Goal: Browse casually: Explore the website without a specific task or goal

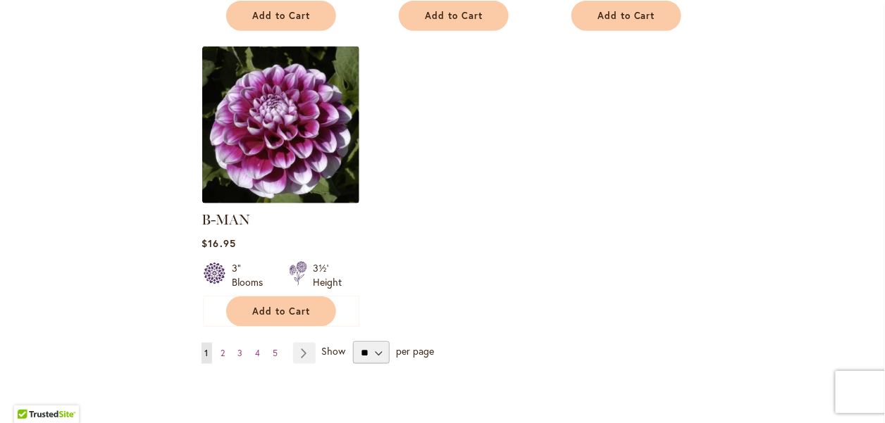
scroll to position [1832, 0]
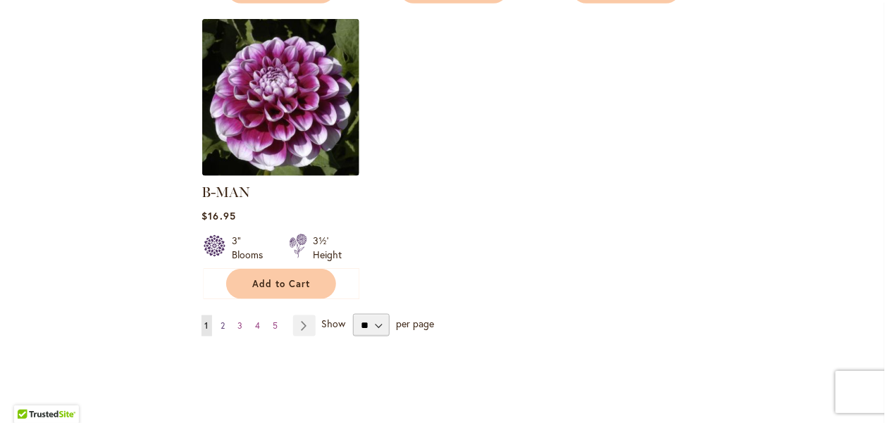
click at [222, 321] on span "2" at bounding box center [223, 326] width 4 height 11
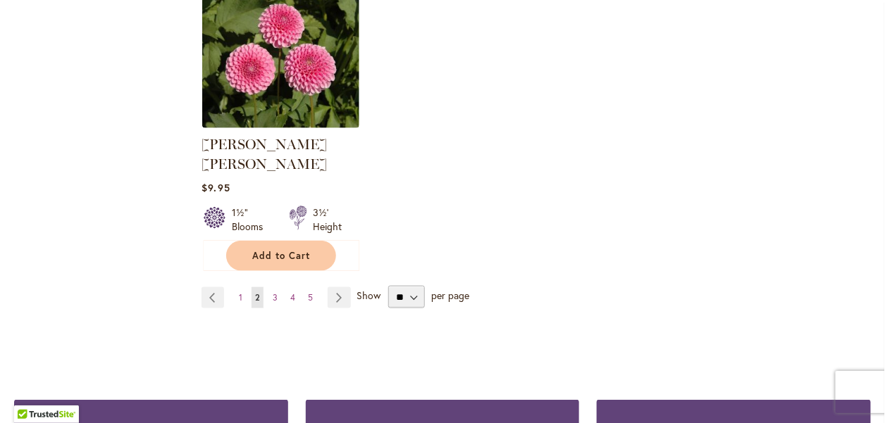
scroll to position [1902, 0]
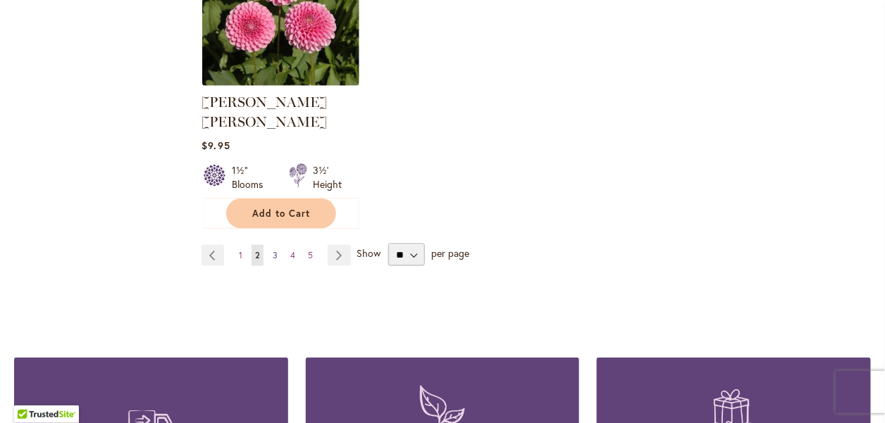
click at [273, 250] on span "3" at bounding box center [275, 255] width 5 height 11
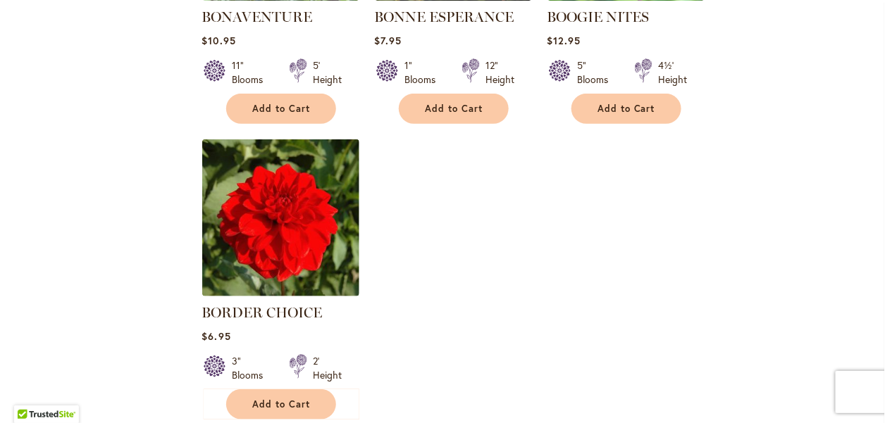
scroll to position [1761, 0]
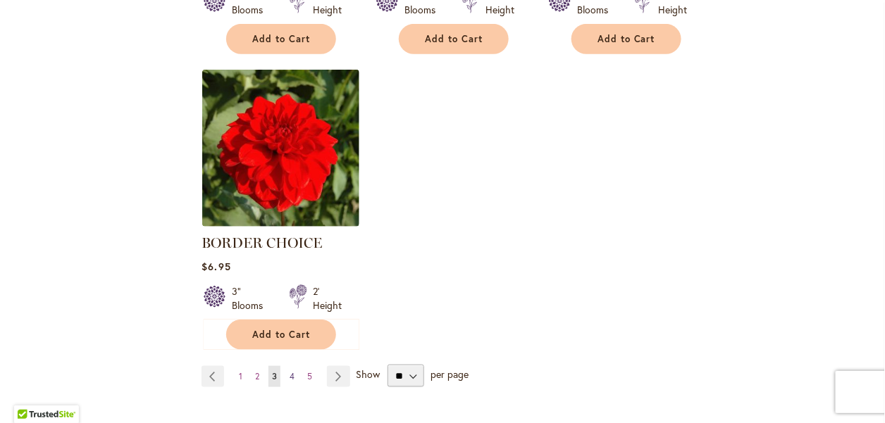
click at [290, 373] on span "4" at bounding box center [292, 376] width 5 height 11
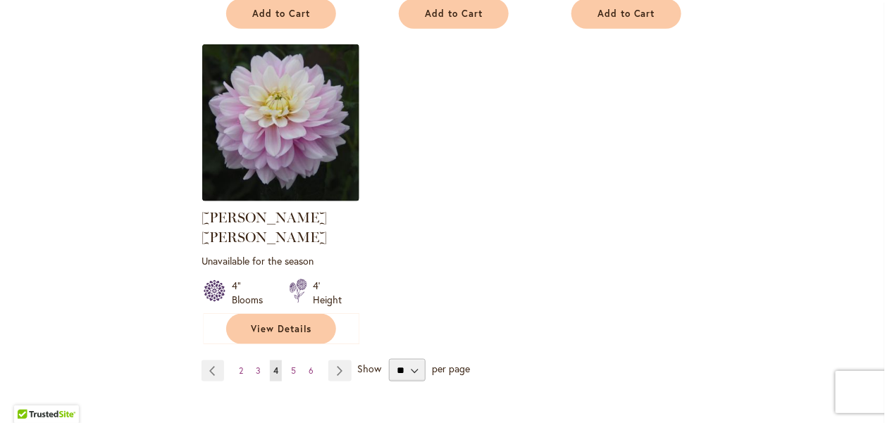
scroll to position [1832, 0]
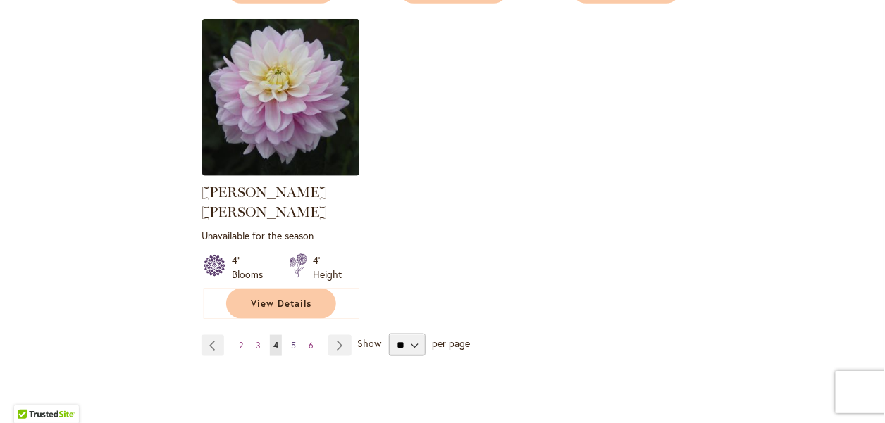
click at [292, 340] on span "5" at bounding box center [293, 345] width 5 height 11
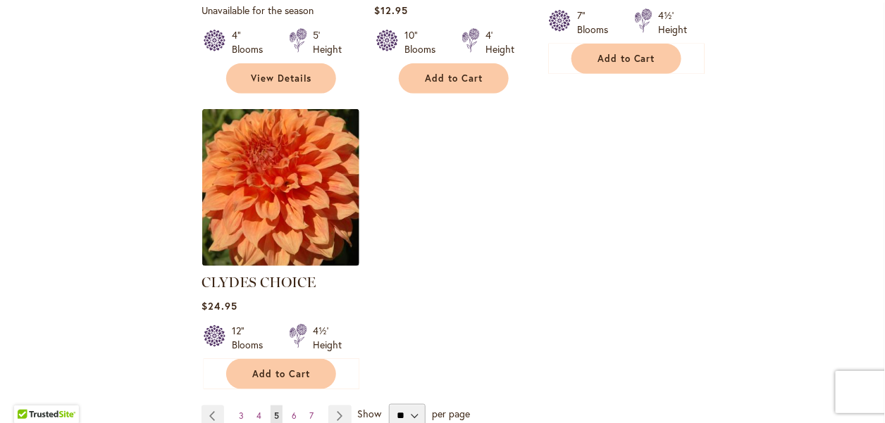
scroll to position [1832, 0]
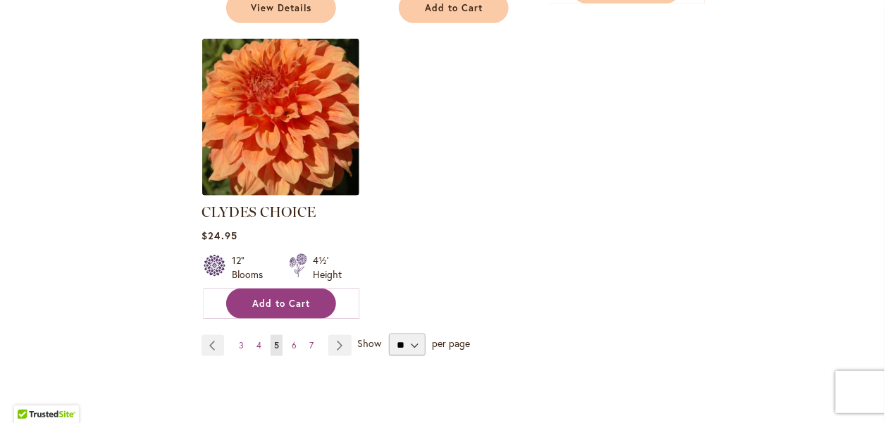
click at [288, 298] on span "Add to Cart" at bounding box center [281, 304] width 58 height 12
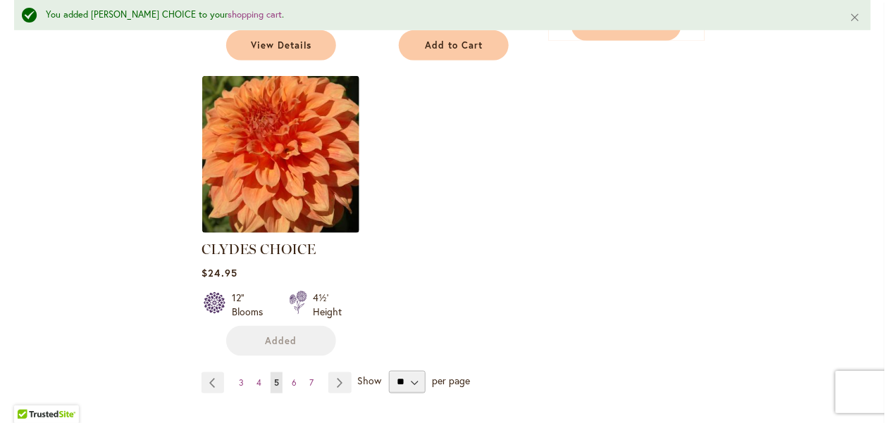
scroll to position [1868, 0]
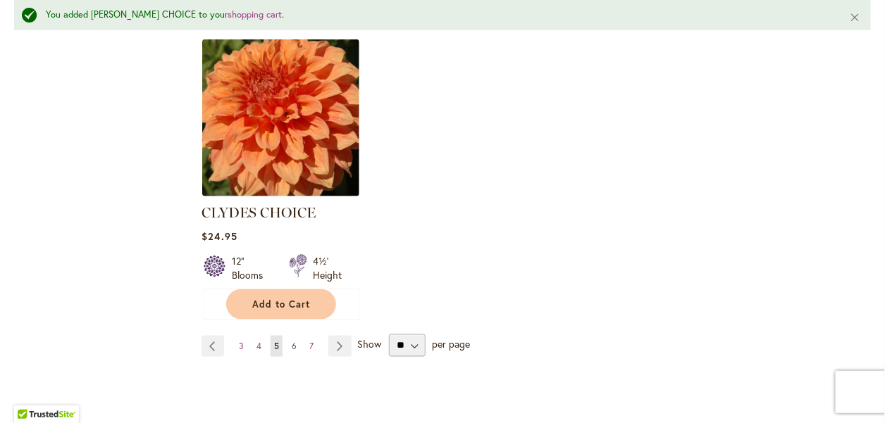
click at [294, 341] on span "6" at bounding box center [294, 346] width 5 height 11
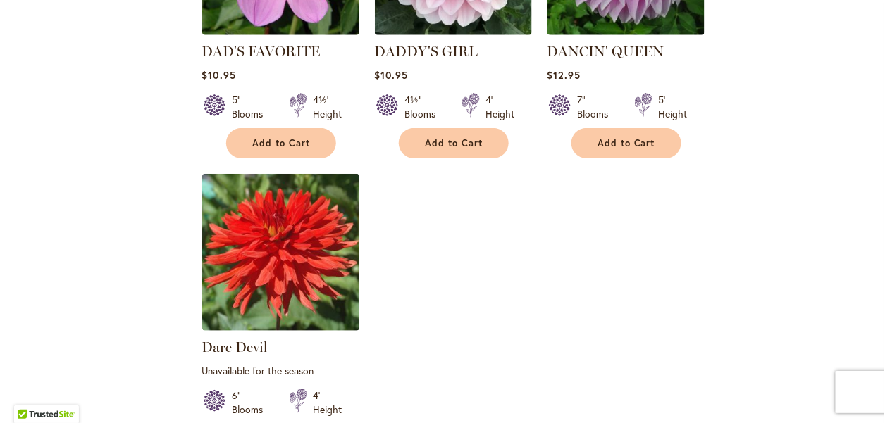
scroll to position [1761, 0]
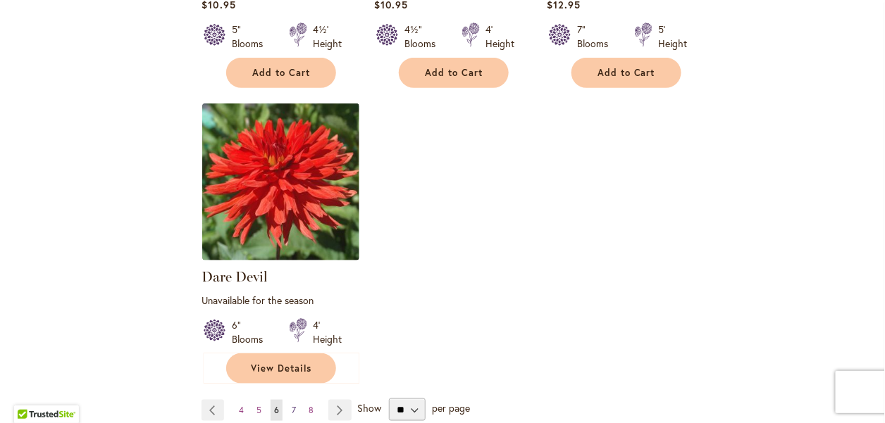
click at [292, 406] on span "7" at bounding box center [294, 410] width 4 height 11
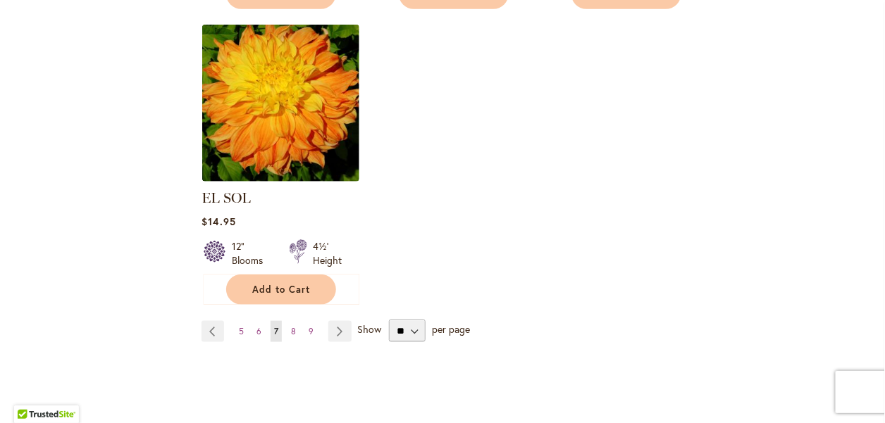
scroll to position [1832, 0]
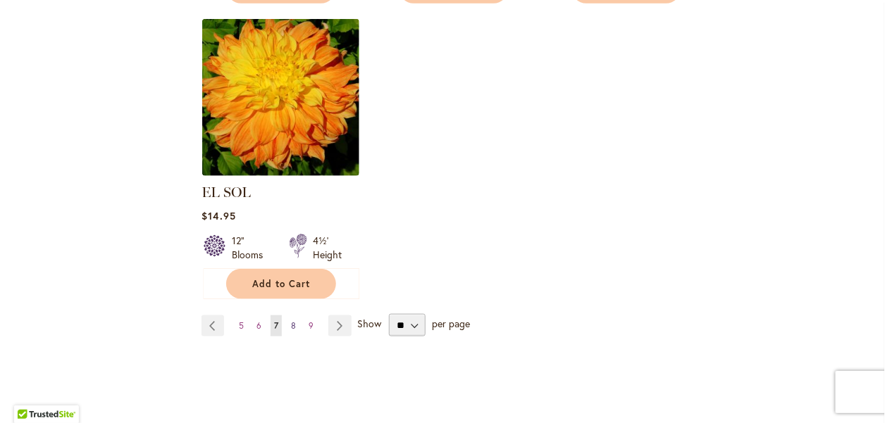
click at [294, 321] on span "8" at bounding box center [293, 326] width 5 height 11
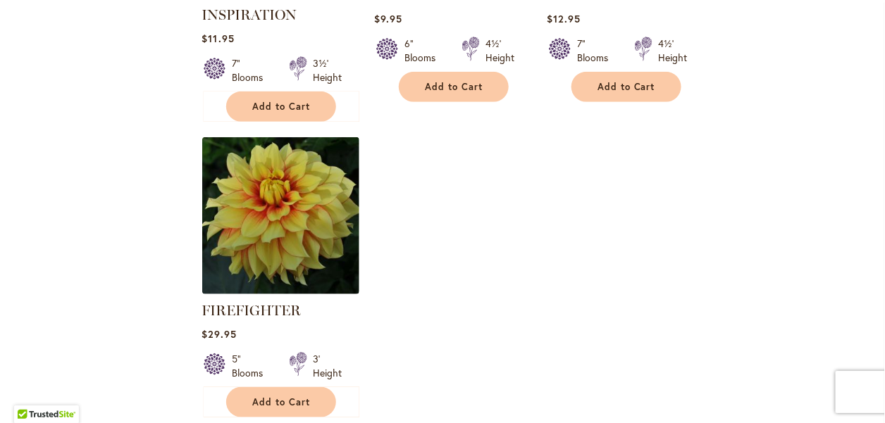
scroll to position [1832, 0]
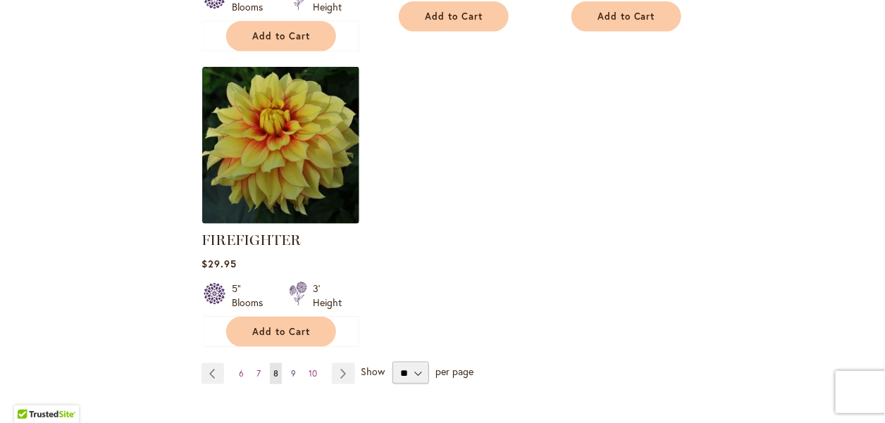
click at [294, 375] on link "Page 9" at bounding box center [293, 374] width 12 height 21
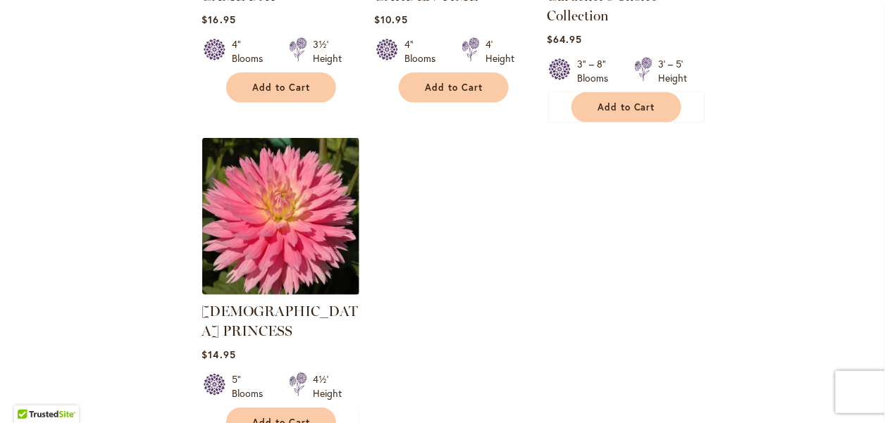
scroll to position [1902, 0]
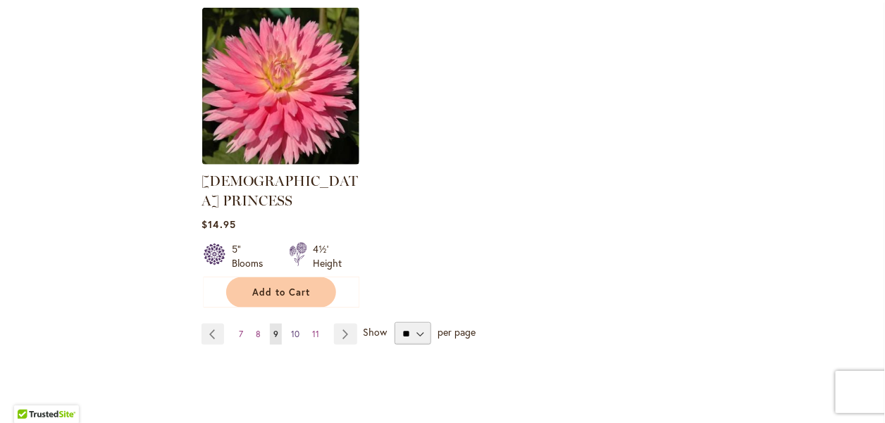
click at [296, 329] on span "10" at bounding box center [295, 334] width 8 height 11
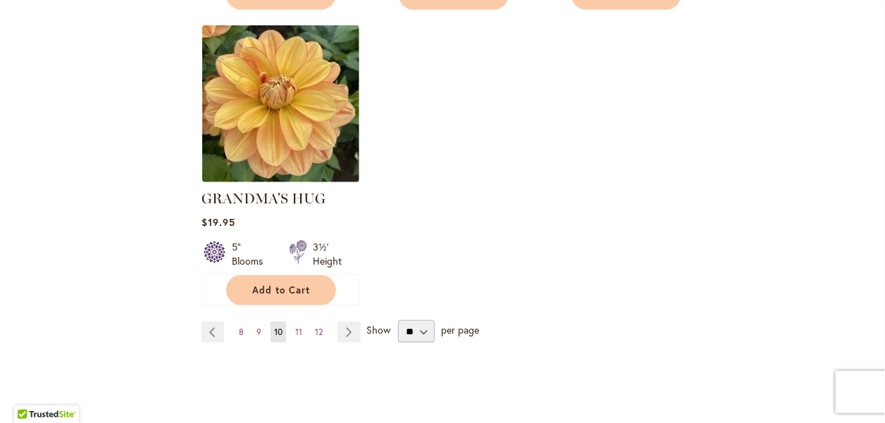
scroll to position [1832, 0]
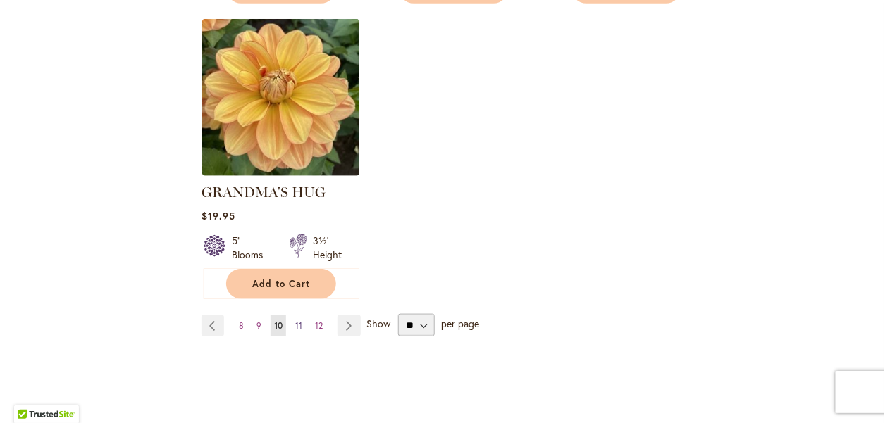
click at [297, 321] on span "11" at bounding box center [298, 326] width 7 height 11
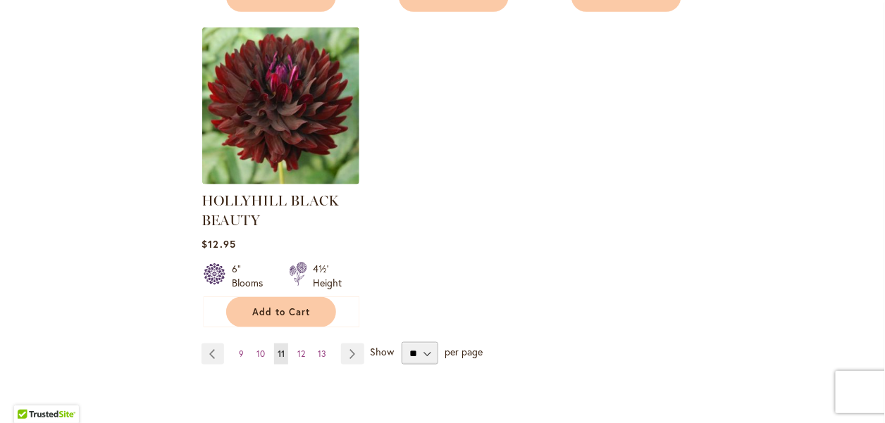
scroll to position [1902, 0]
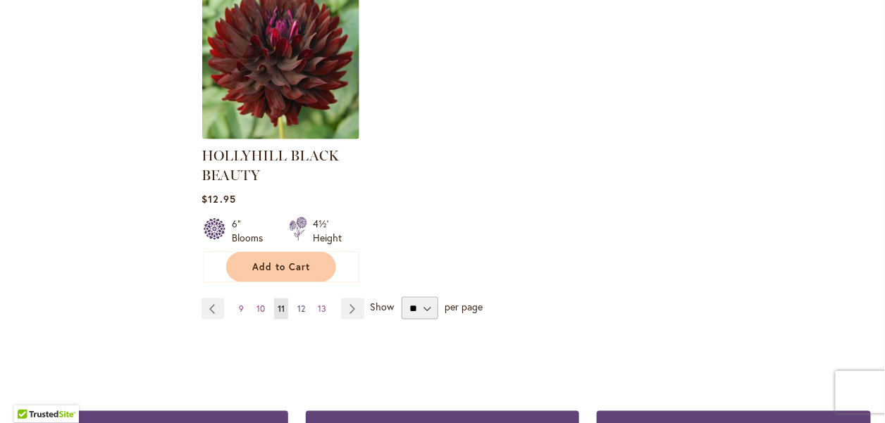
click at [306, 305] on link "Page 12" at bounding box center [301, 309] width 15 height 21
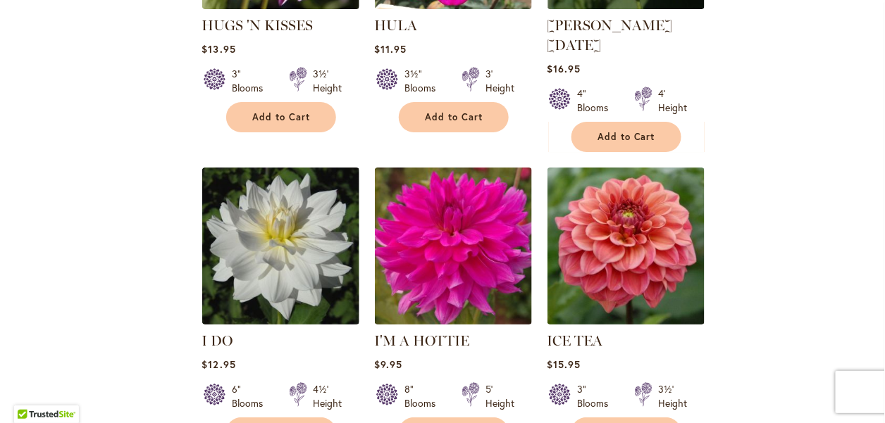
scroll to position [1409, 0]
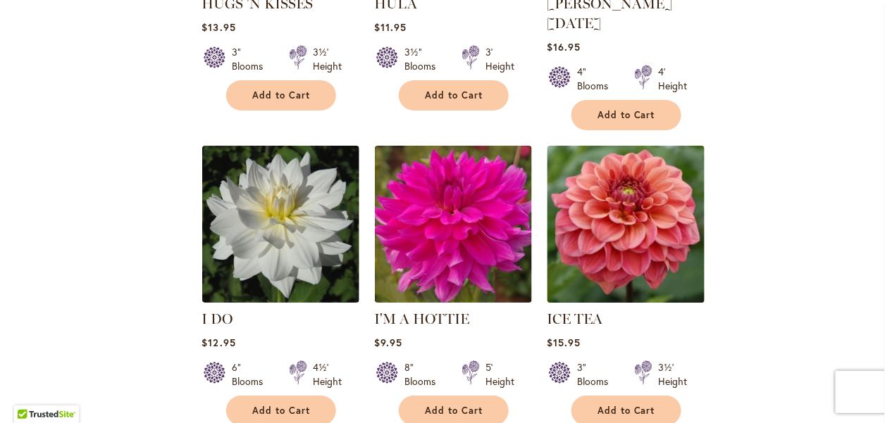
click at [624, 205] on img at bounding box center [625, 224] width 165 height 165
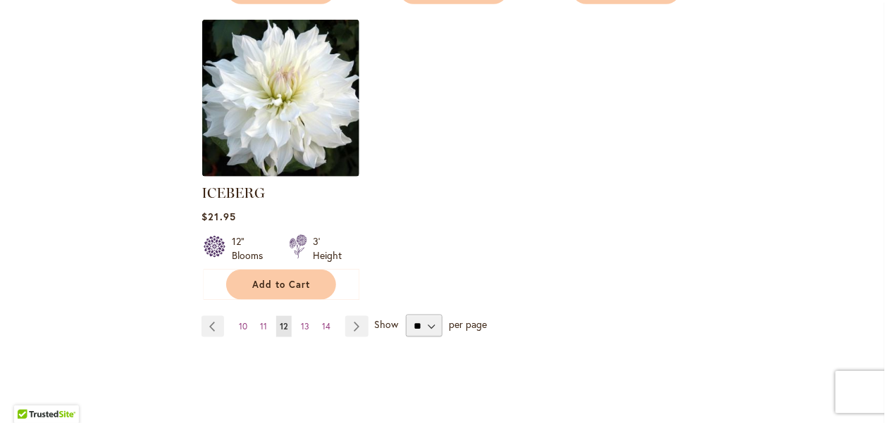
scroll to position [1832, 0]
click at [301, 321] on span "13" at bounding box center [305, 326] width 8 height 11
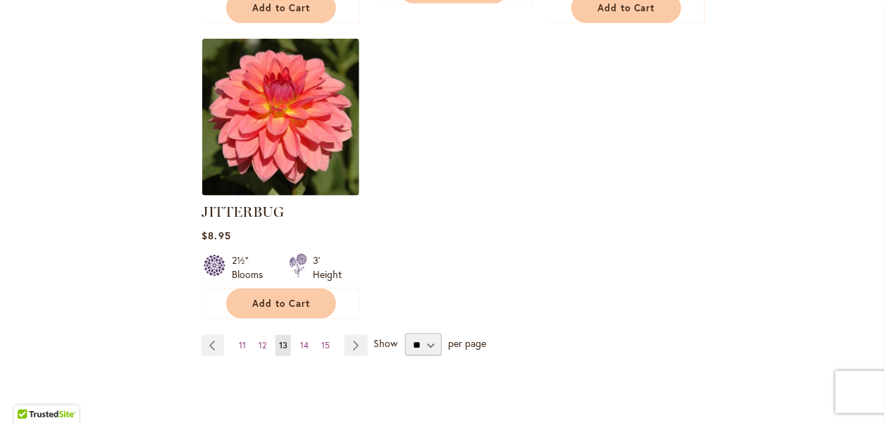
scroll to position [1902, 0]
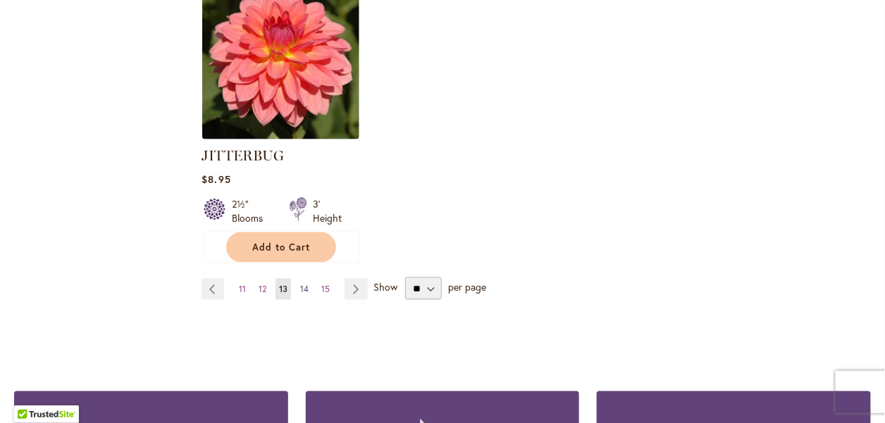
click at [306, 284] on span "14" at bounding box center [304, 289] width 8 height 11
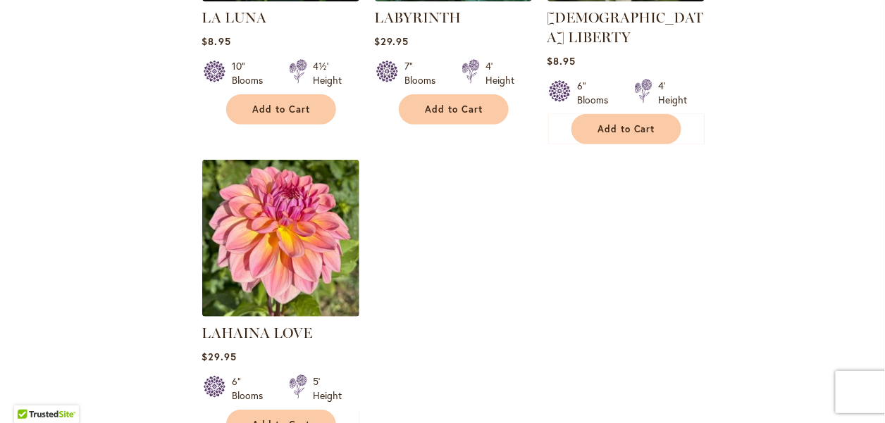
scroll to position [1761, 0]
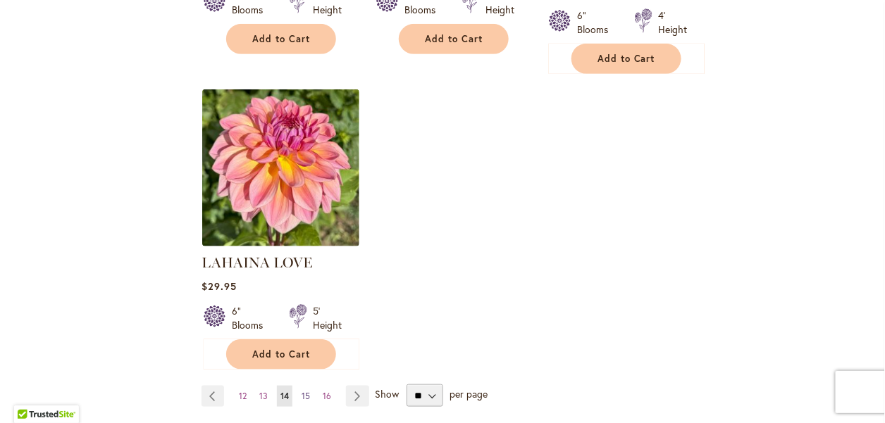
click at [303, 391] on span "15" at bounding box center [306, 396] width 8 height 11
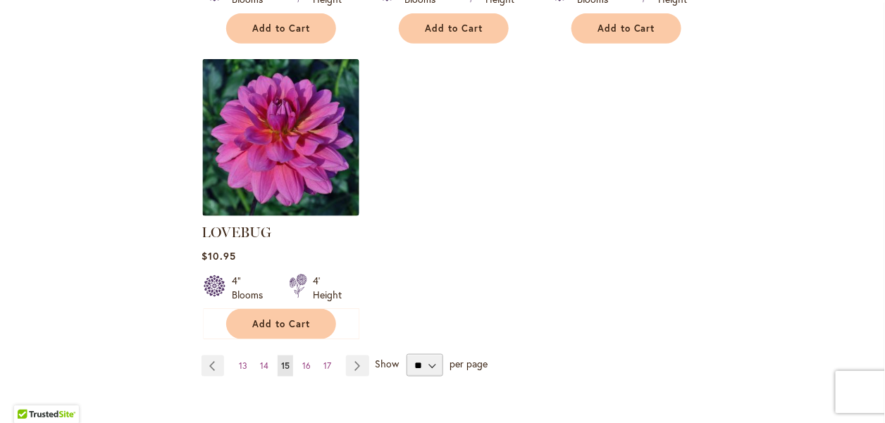
scroll to position [1832, 0]
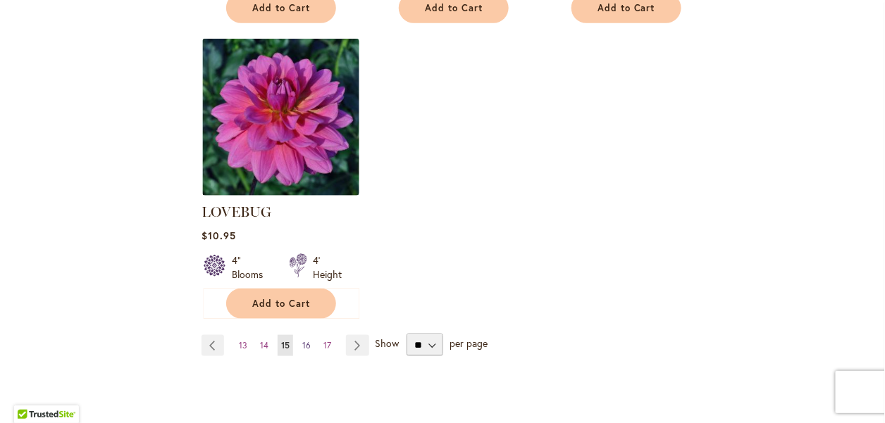
click at [304, 340] on span "16" at bounding box center [306, 345] width 8 height 11
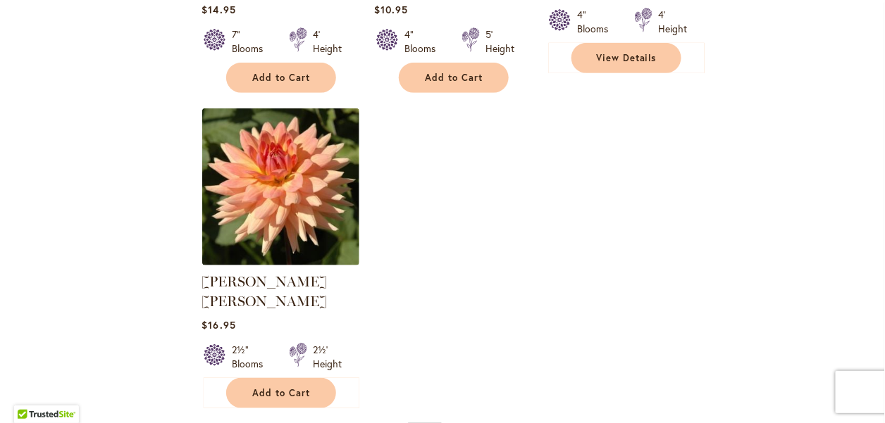
scroll to position [1832, 0]
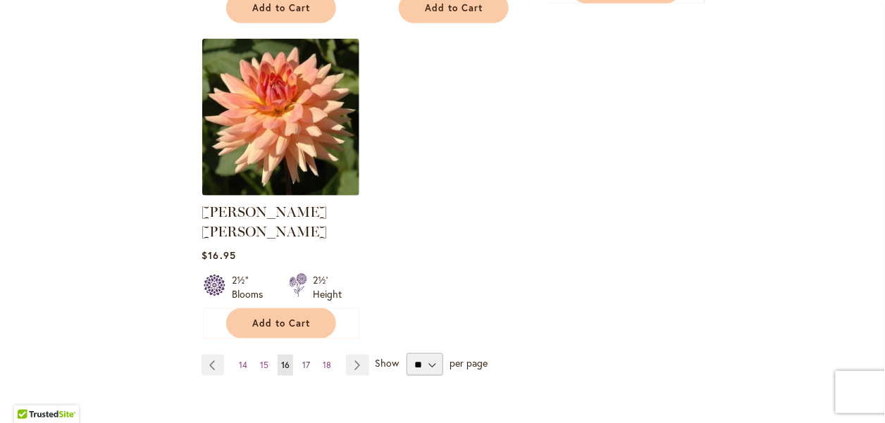
click at [307, 360] on span "17" at bounding box center [306, 365] width 8 height 11
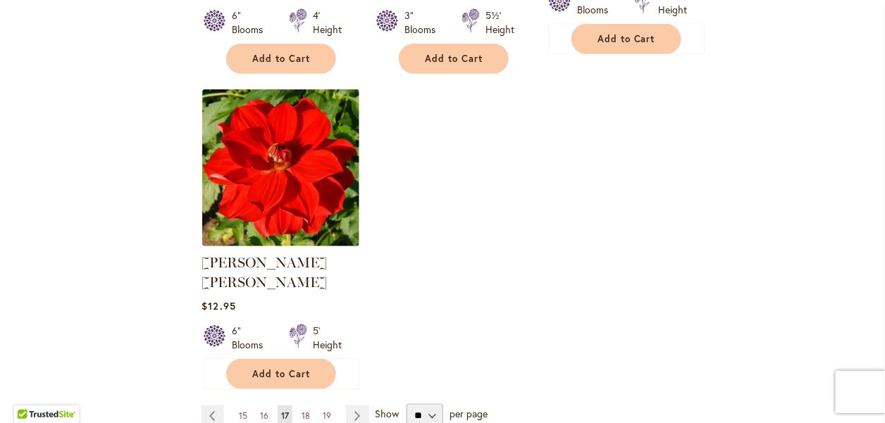
scroll to position [1832, 0]
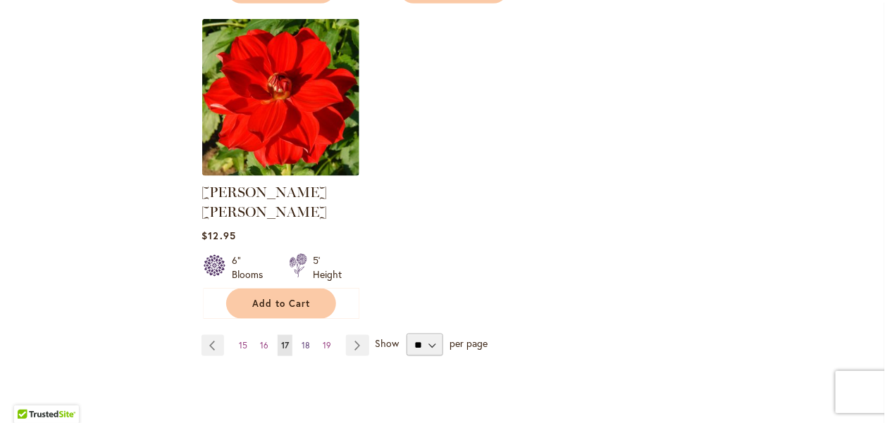
click at [306, 340] on span "18" at bounding box center [306, 345] width 8 height 11
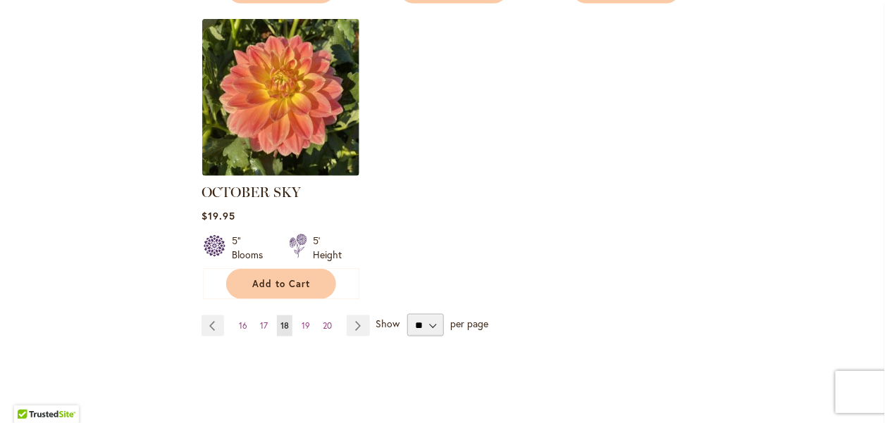
scroll to position [1902, 0]
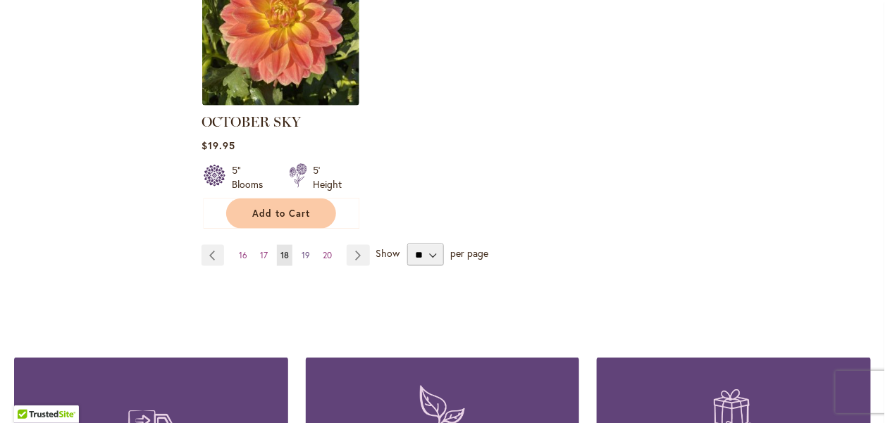
click at [307, 250] on span "19" at bounding box center [306, 255] width 8 height 11
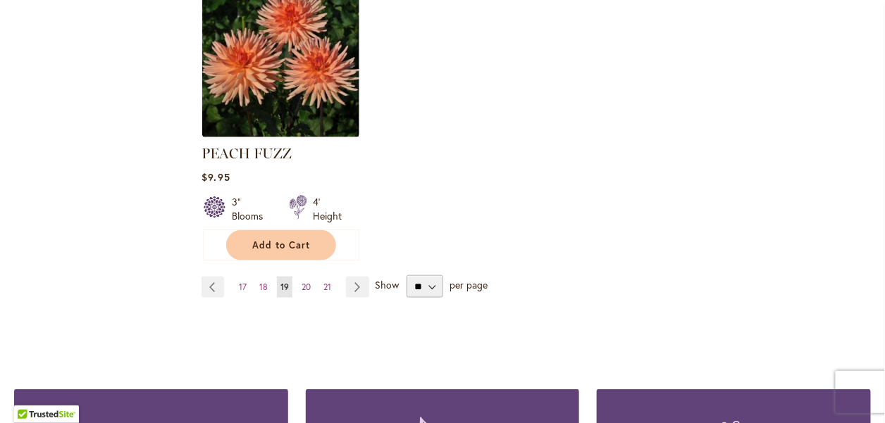
scroll to position [1902, 0]
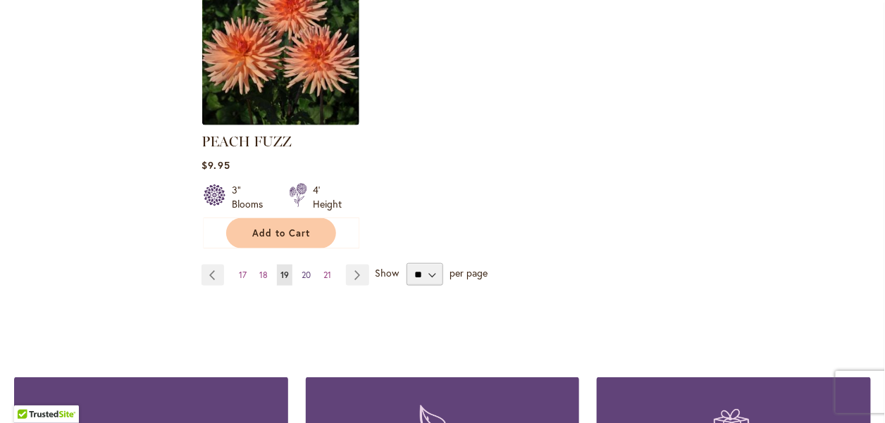
click at [304, 270] on span "20" at bounding box center [306, 275] width 9 height 11
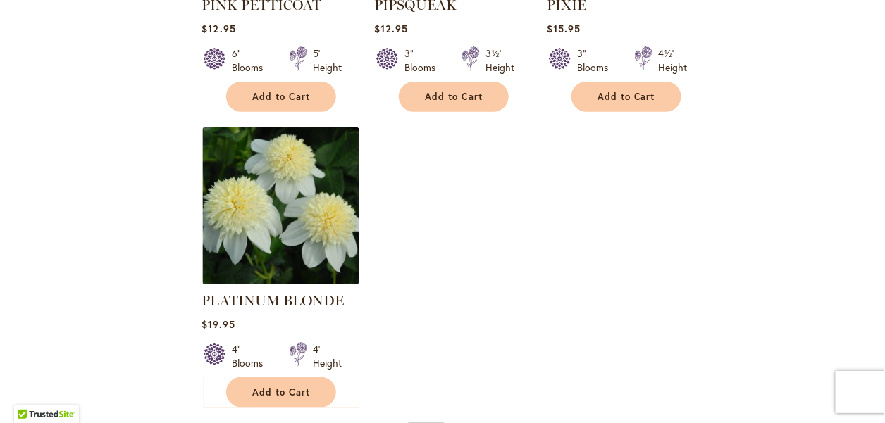
scroll to position [1832, 0]
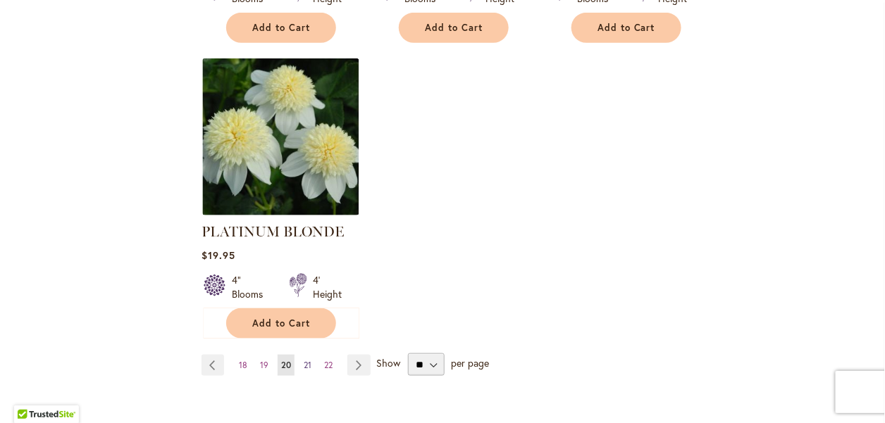
click at [307, 360] on span "21" at bounding box center [308, 365] width 8 height 11
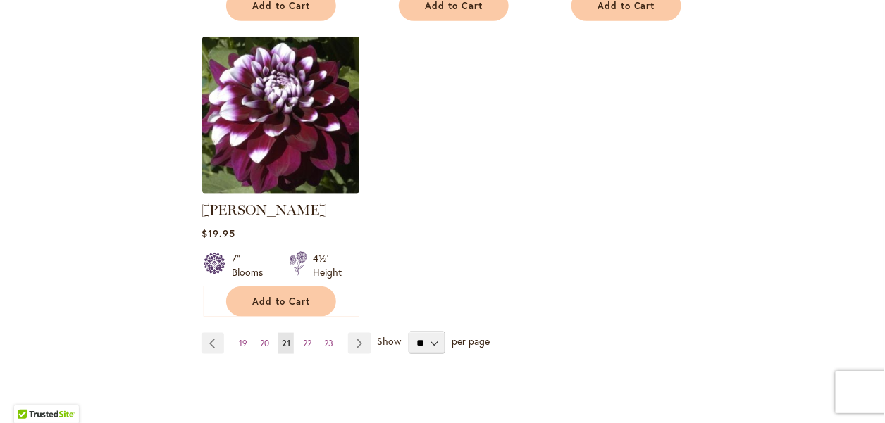
scroll to position [1832, 0]
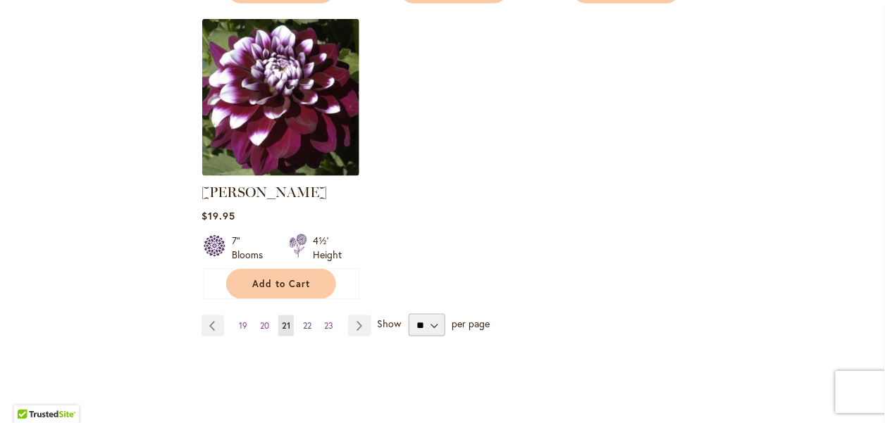
click at [309, 323] on span "22" at bounding box center [307, 326] width 8 height 11
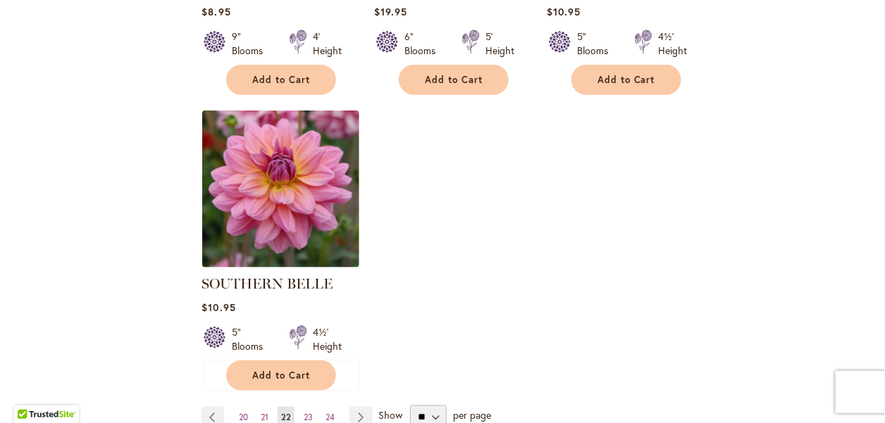
scroll to position [1761, 0]
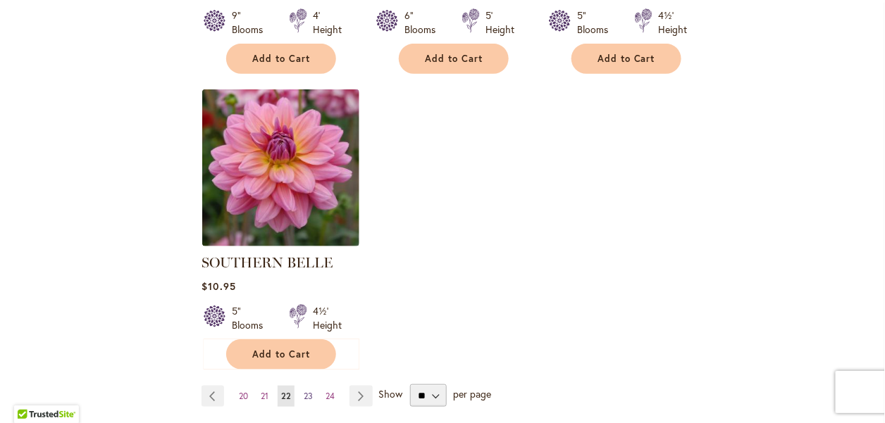
click at [307, 391] on span "23" at bounding box center [308, 396] width 9 height 11
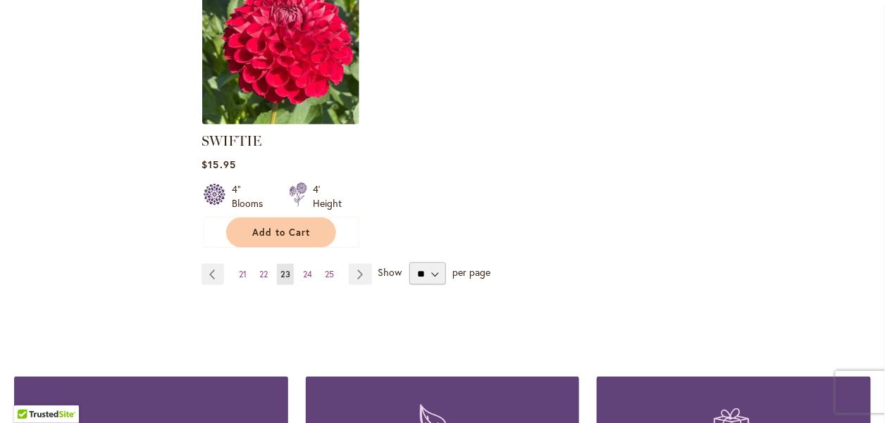
scroll to position [1902, 0]
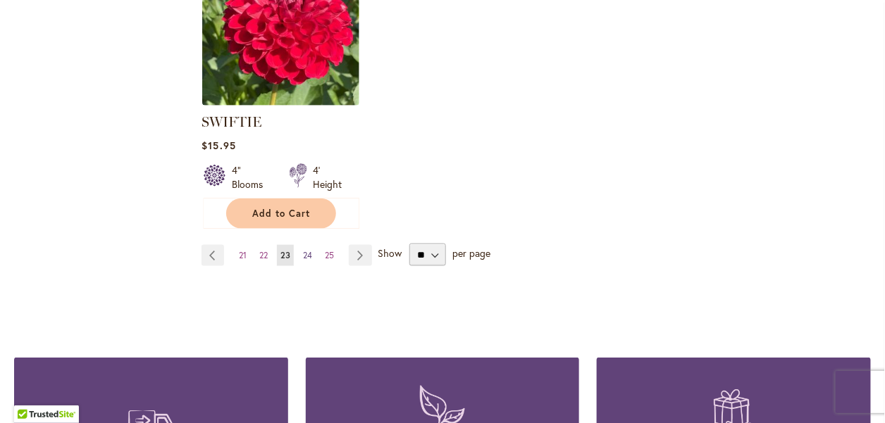
click at [309, 254] on span "24" at bounding box center [307, 255] width 9 height 11
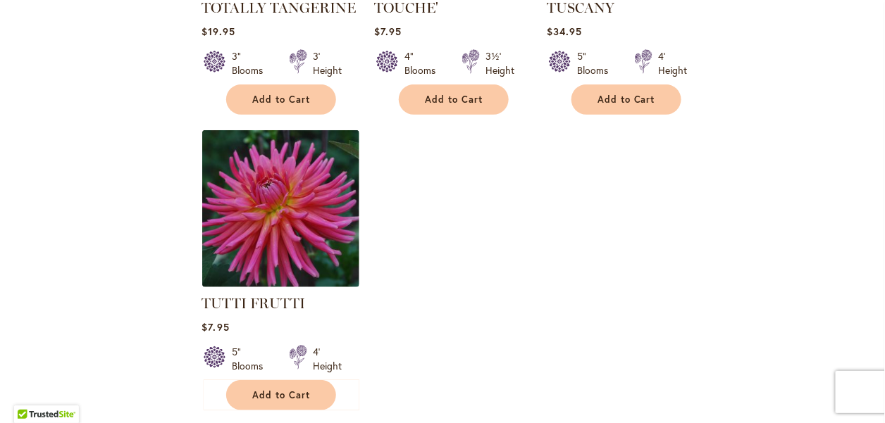
scroll to position [1761, 0]
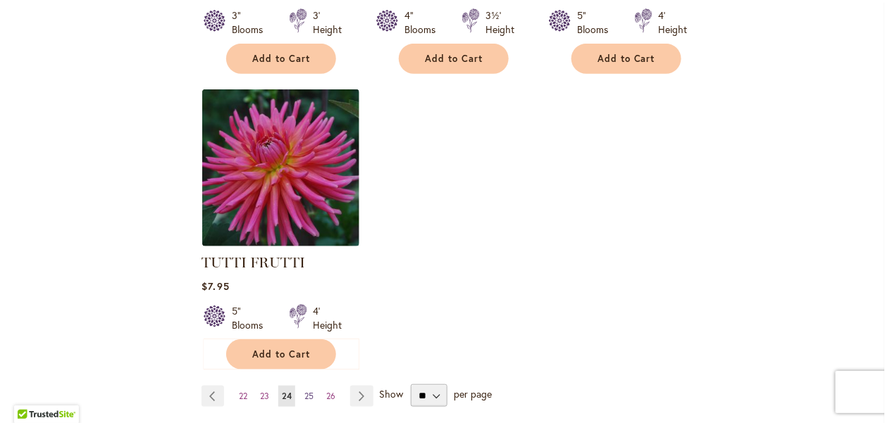
click at [305, 391] on span "25" at bounding box center [308, 396] width 9 height 11
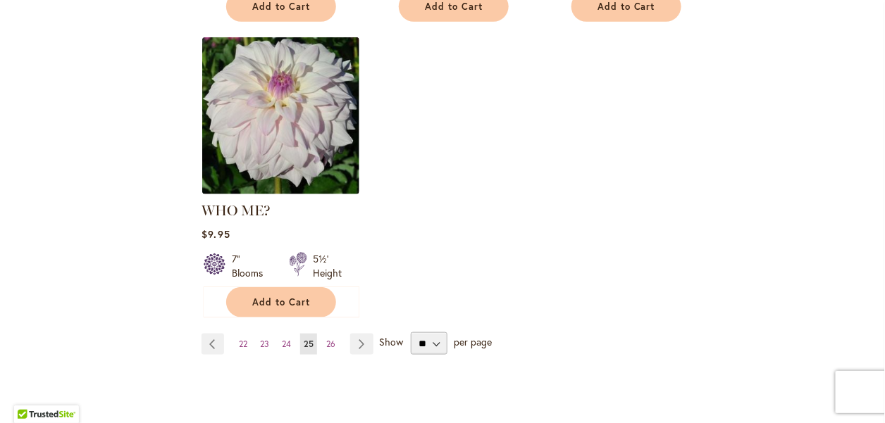
scroll to position [1832, 0]
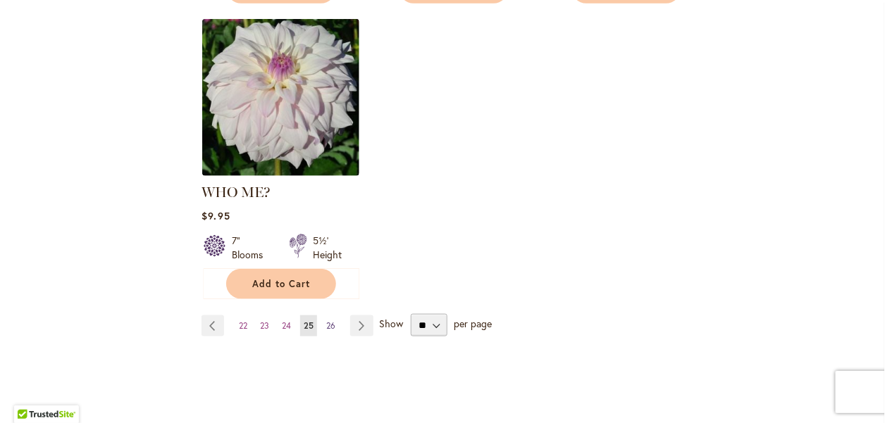
click at [333, 321] on span "26" at bounding box center [330, 326] width 9 height 11
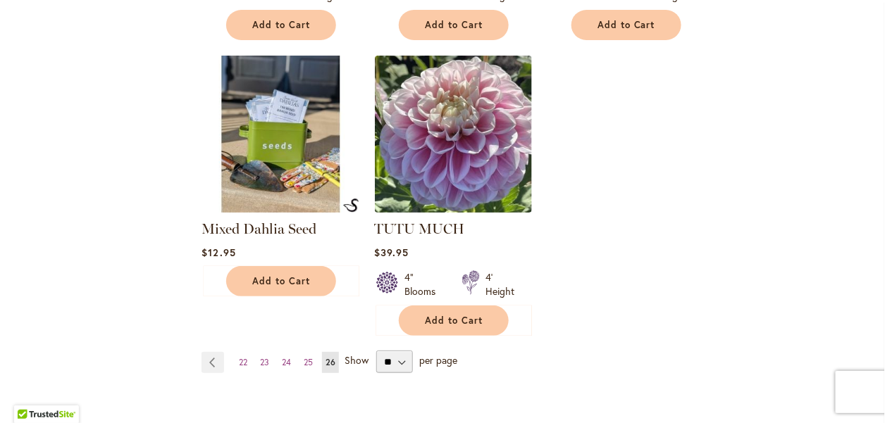
scroll to position [1550, 0]
